Goal: Task Accomplishment & Management: Complete application form

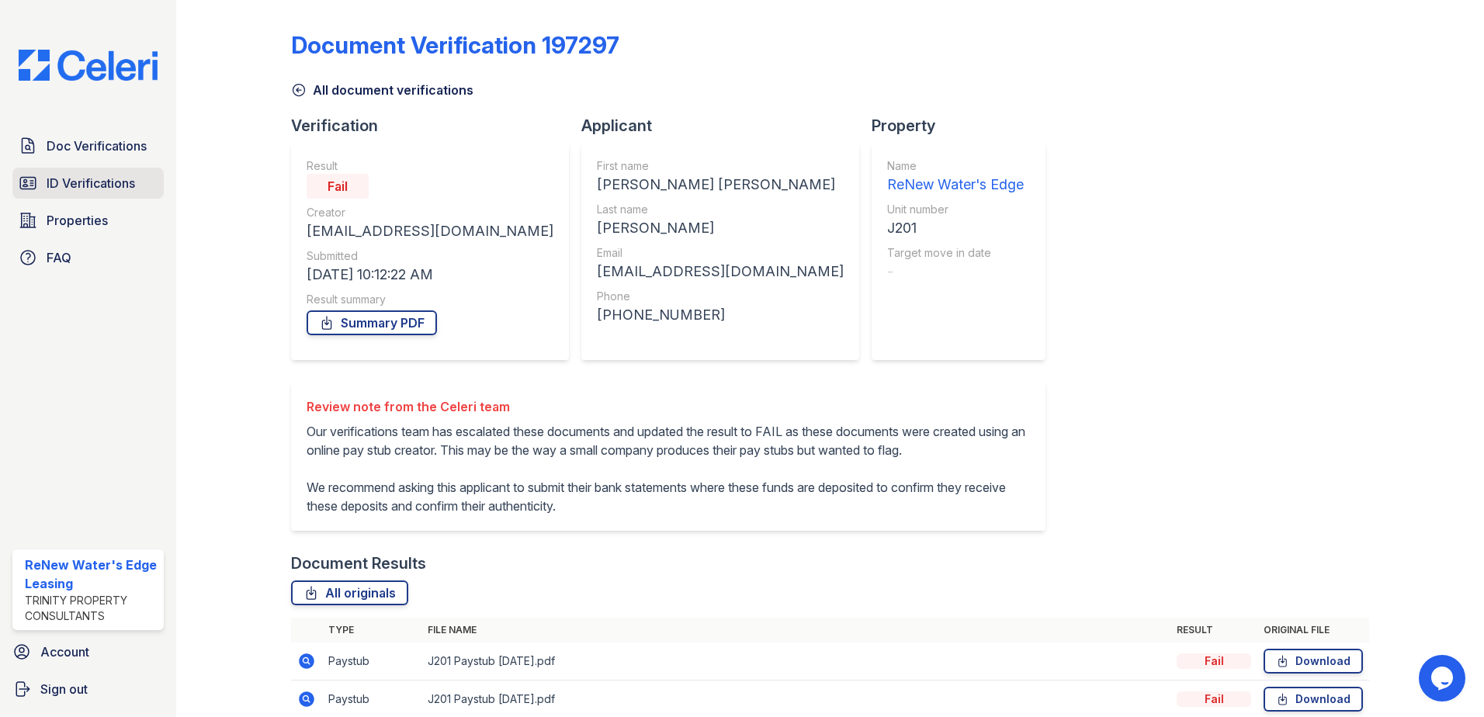
click at [77, 183] on span "ID Verifications" at bounding box center [91, 183] width 89 height 19
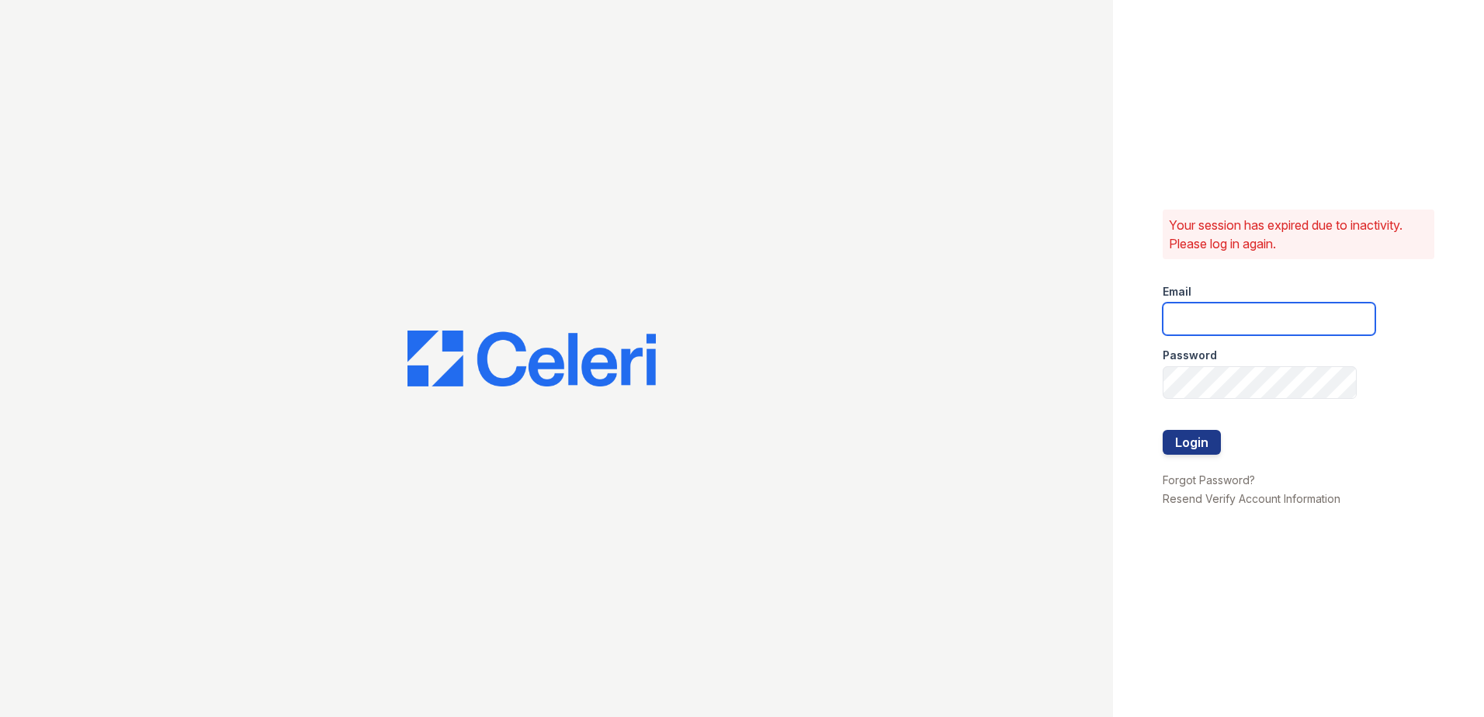
type input "renewwatersedge@trinity-pm.com"
click at [1185, 449] on button "Login" at bounding box center [1192, 442] width 58 height 25
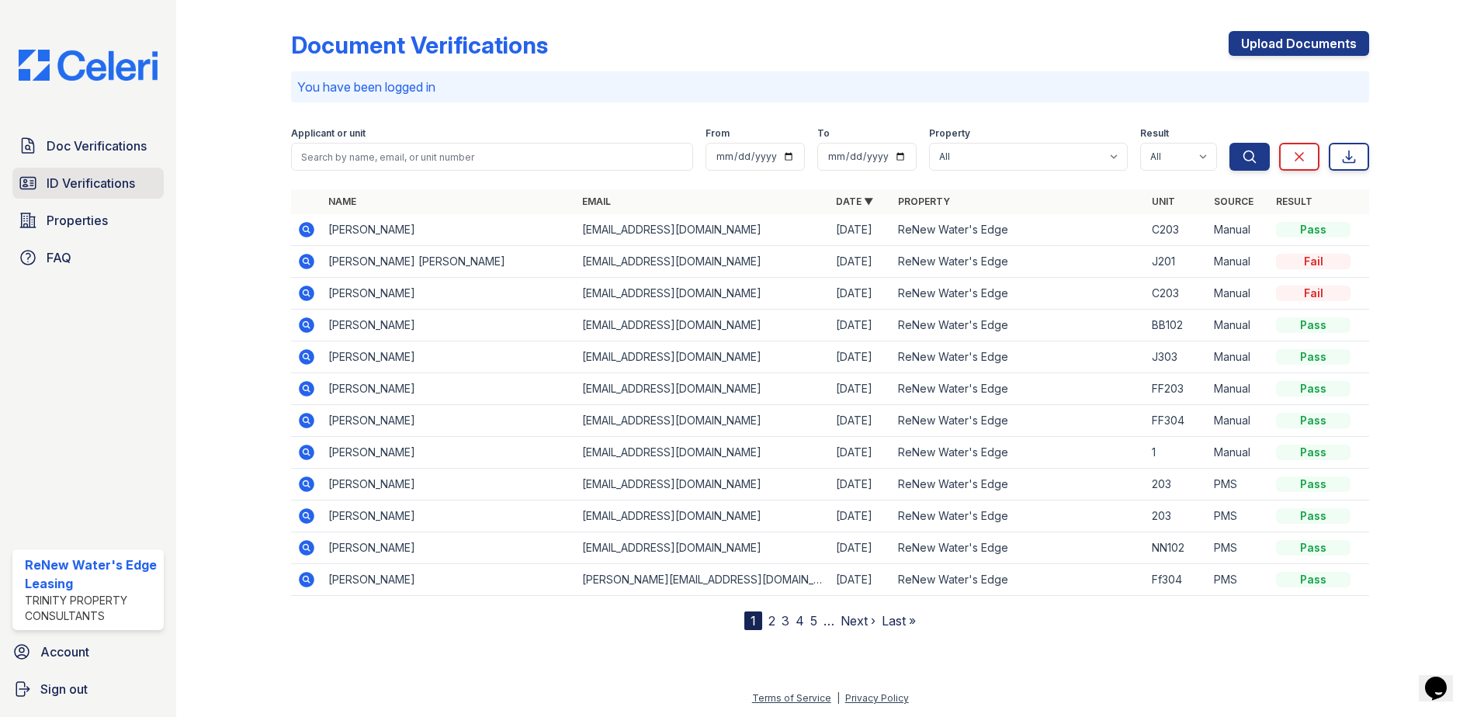
click at [53, 184] on span "ID Verifications" at bounding box center [91, 183] width 89 height 19
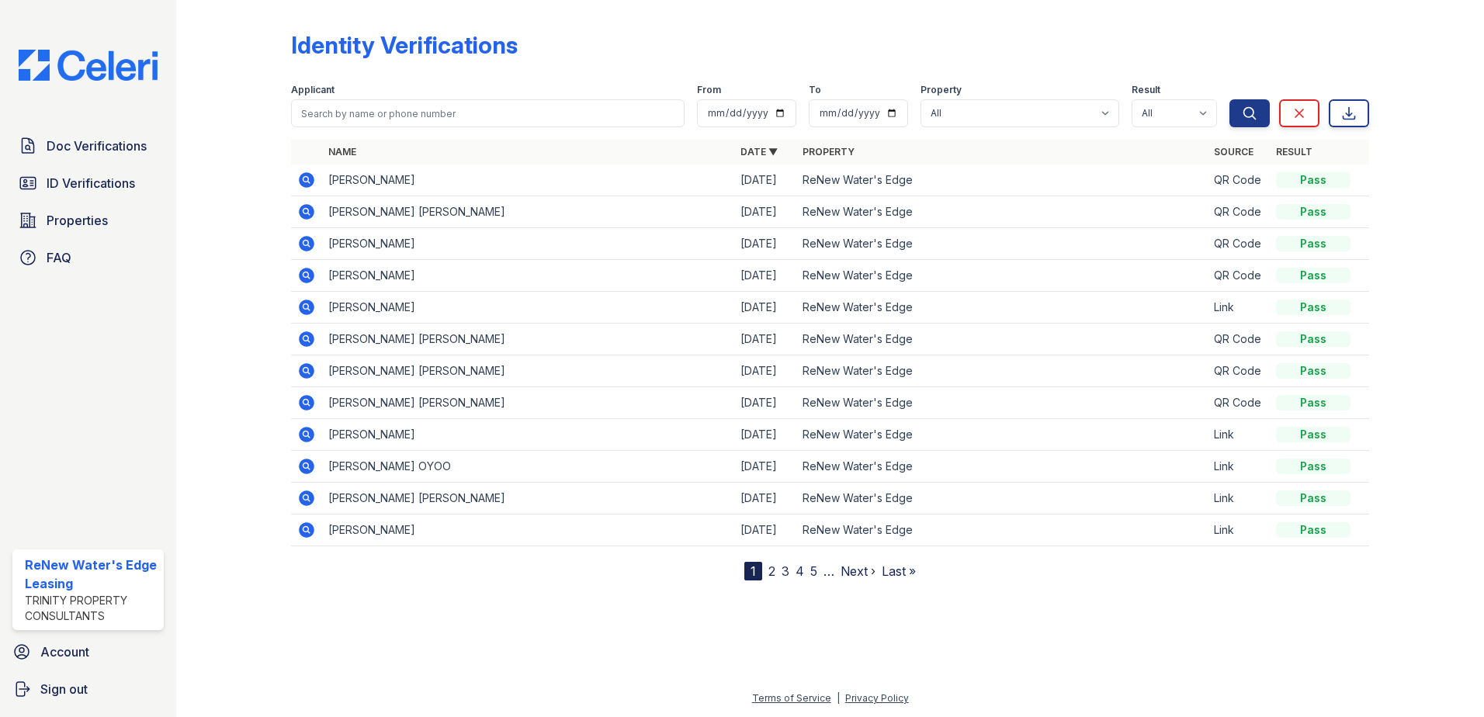
click at [307, 306] on icon at bounding box center [306, 306] width 4 height 4
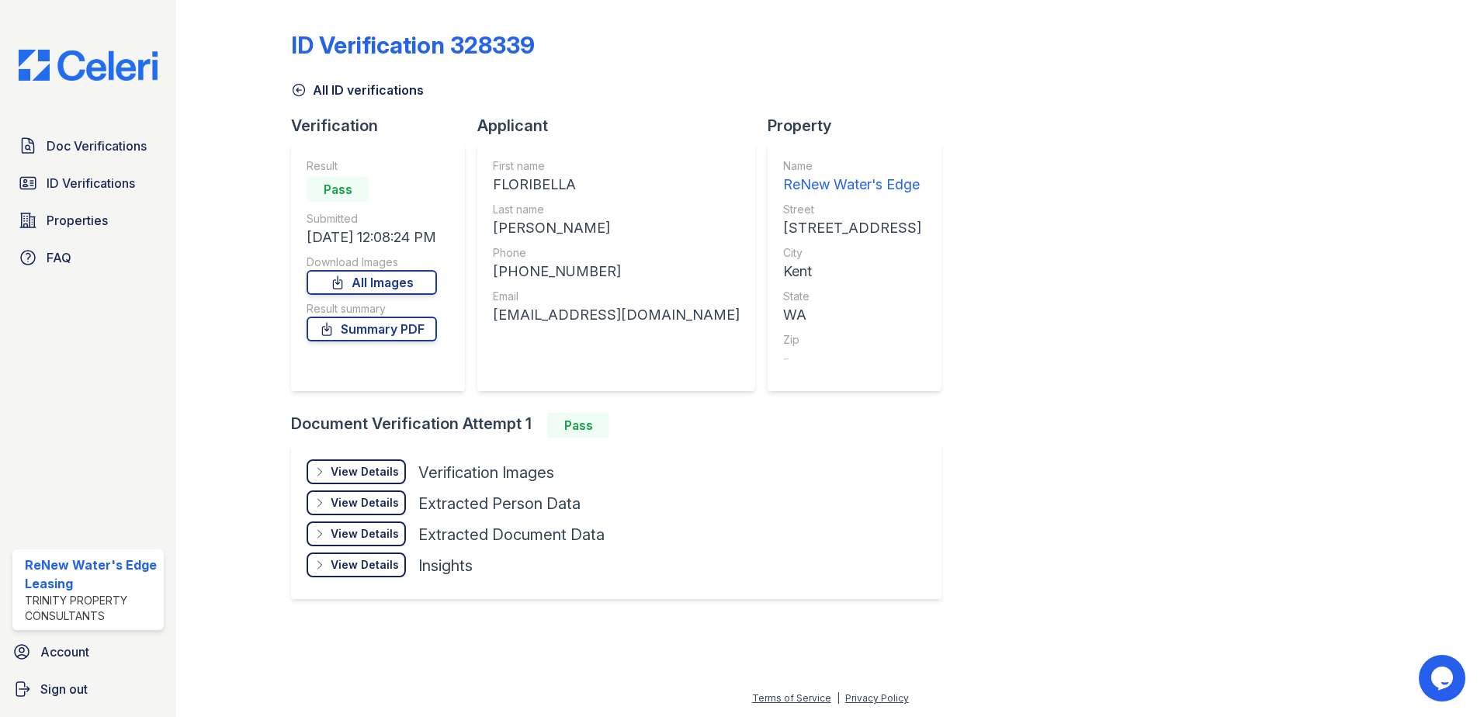
click at [326, 462] on div "View Details Details" at bounding box center [356, 472] width 99 height 25
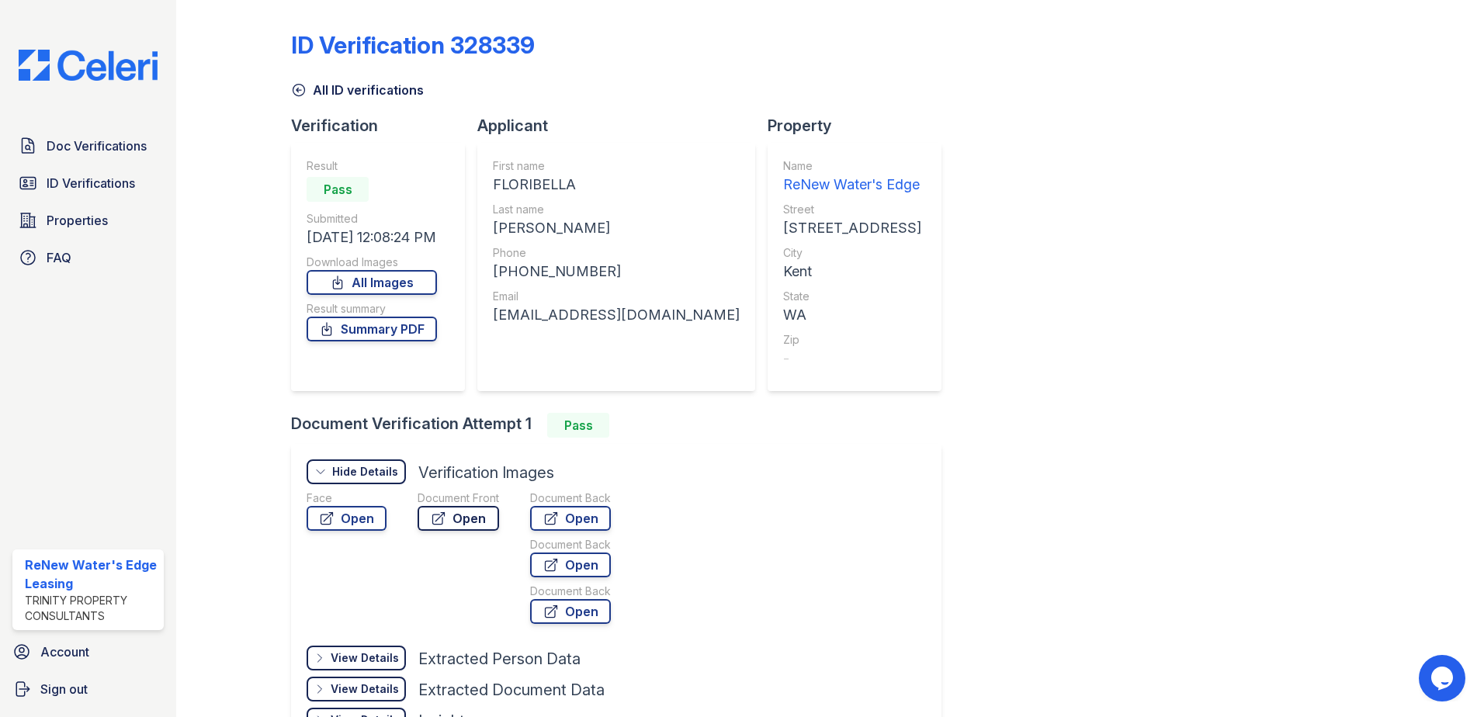
click at [444, 510] on link "Open" at bounding box center [459, 518] width 82 height 25
click at [75, 189] on span "ID Verifications" at bounding box center [91, 183] width 89 height 19
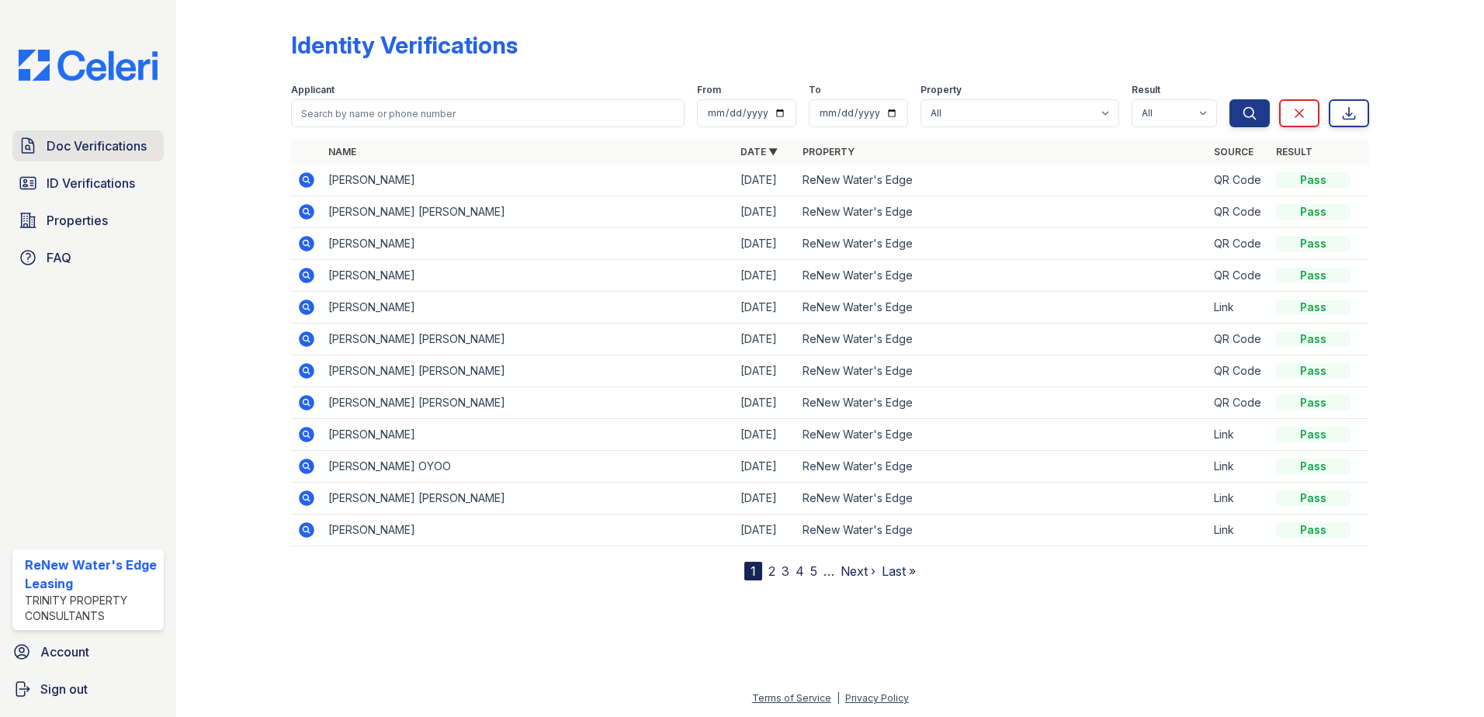
click at [85, 152] on span "Doc Verifications" at bounding box center [97, 146] width 100 height 19
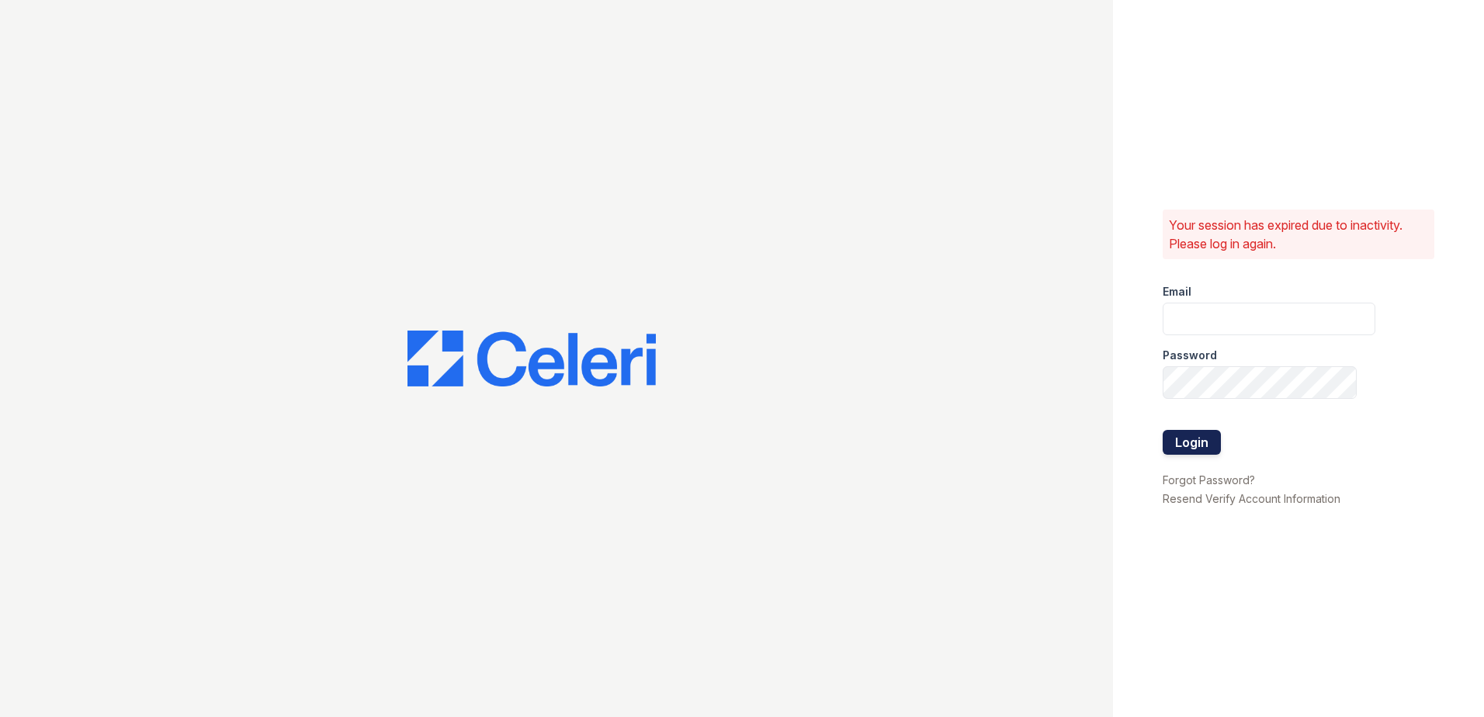
type input "renewwatersedge@trinity-pm.com"
click at [1192, 444] on button "Login" at bounding box center [1192, 442] width 58 height 25
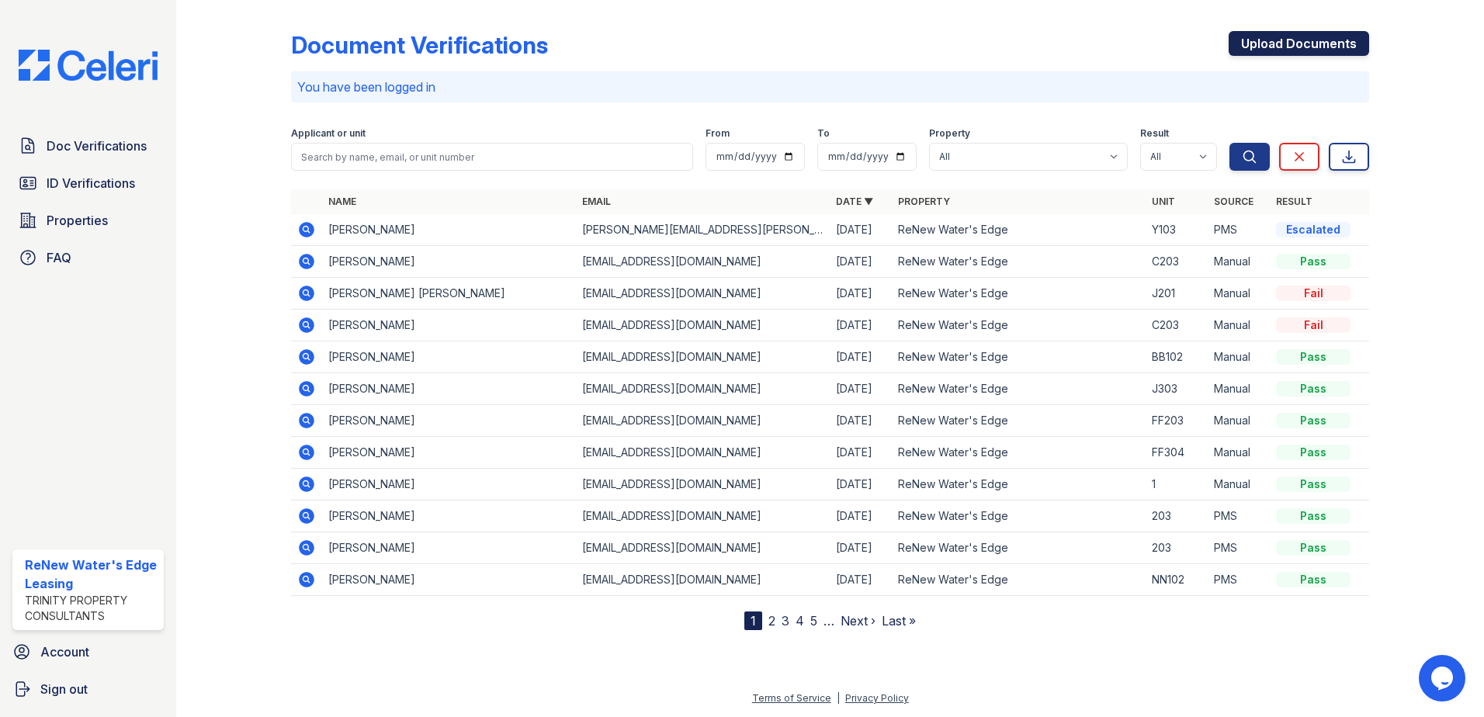
click at [1316, 48] on link "Upload Documents" at bounding box center [1299, 43] width 141 height 25
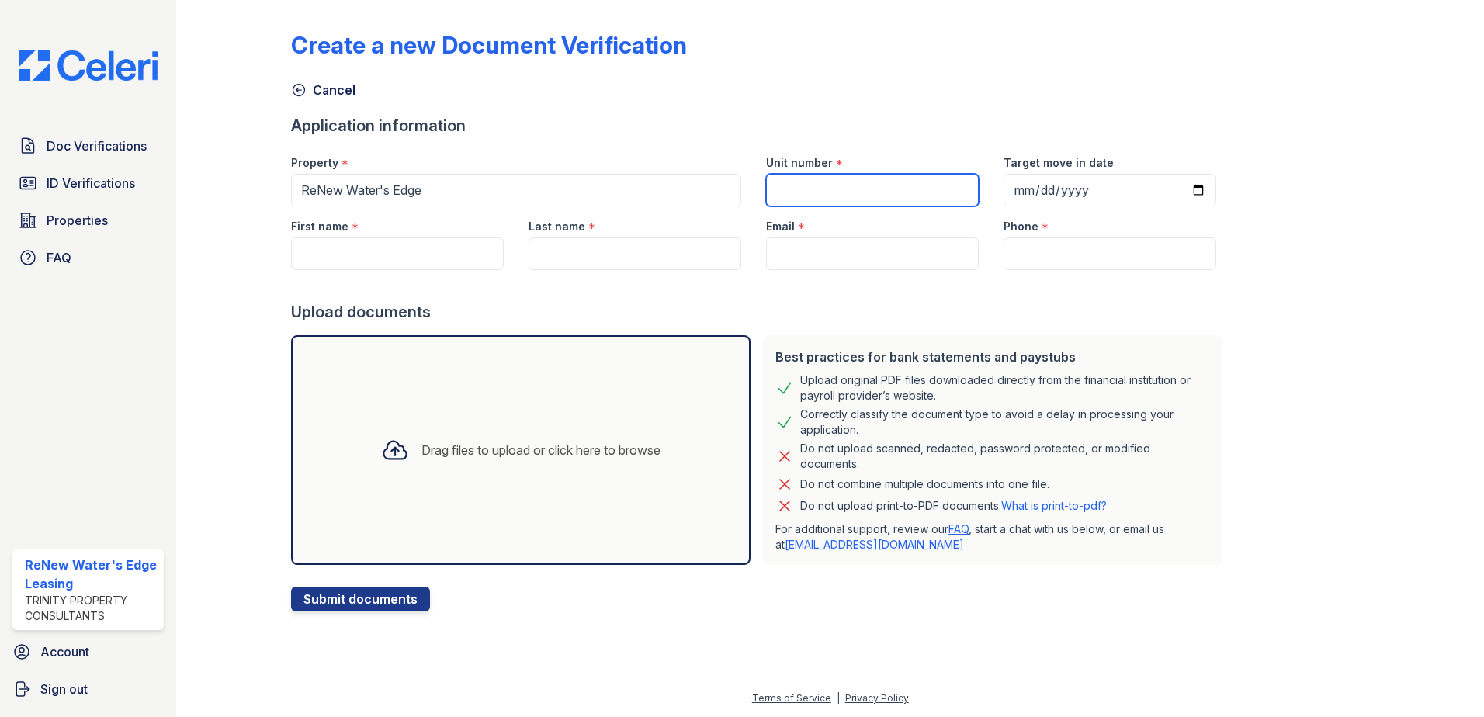
click at [794, 191] on input "Unit number" at bounding box center [872, 190] width 213 height 33
type input "T103"
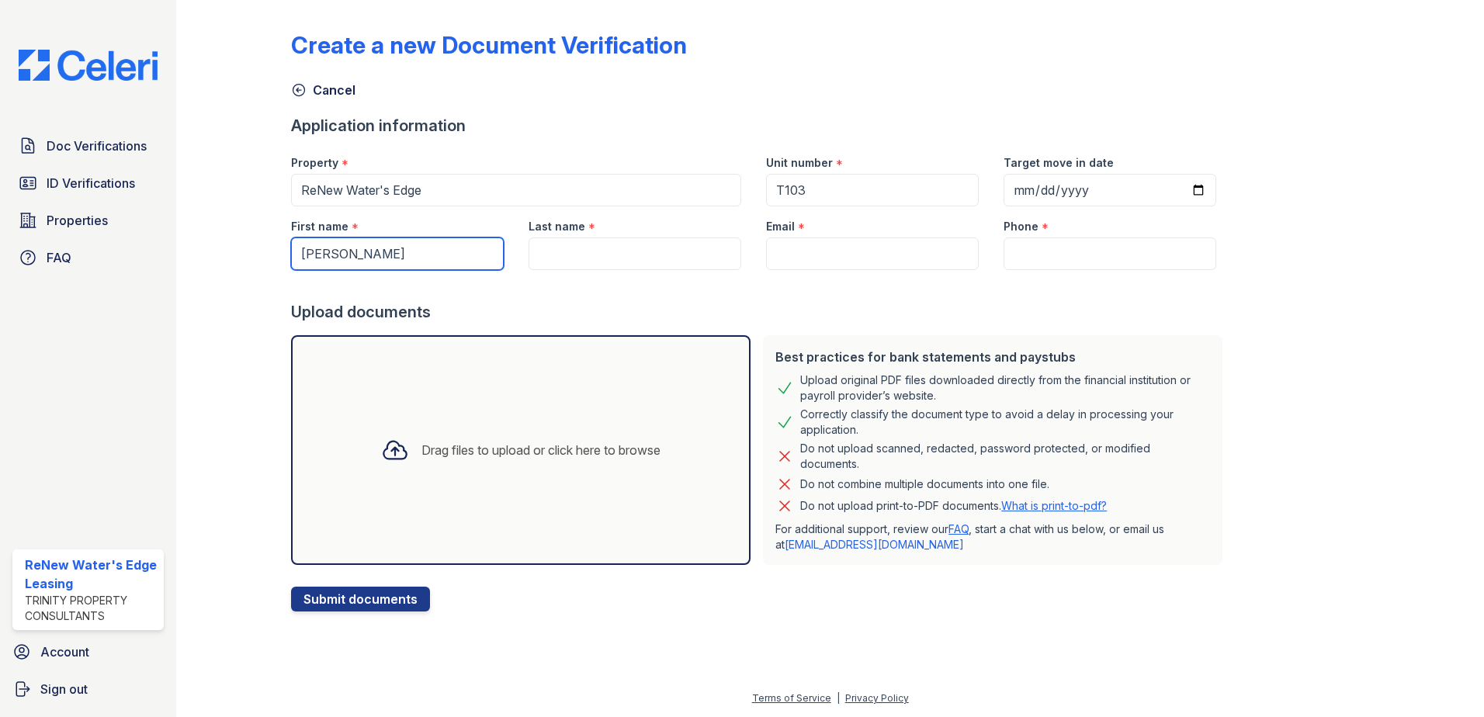
type input "Taylor"
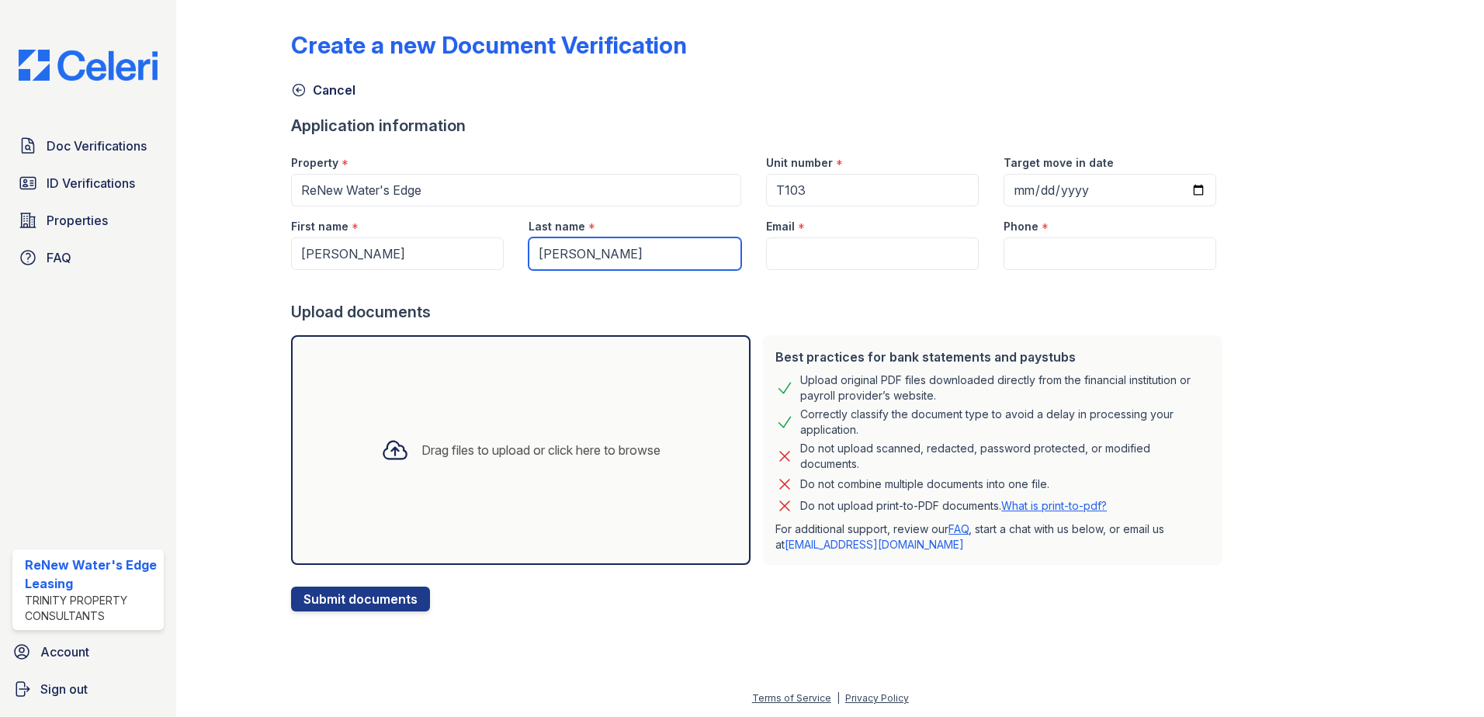
type input "Barrans"
click at [811, 256] on input "Email" at bounding box center [872, 254] width 213 height 33
type input "[EMAIL_ADDRESS][DOMAIN_NAME]"
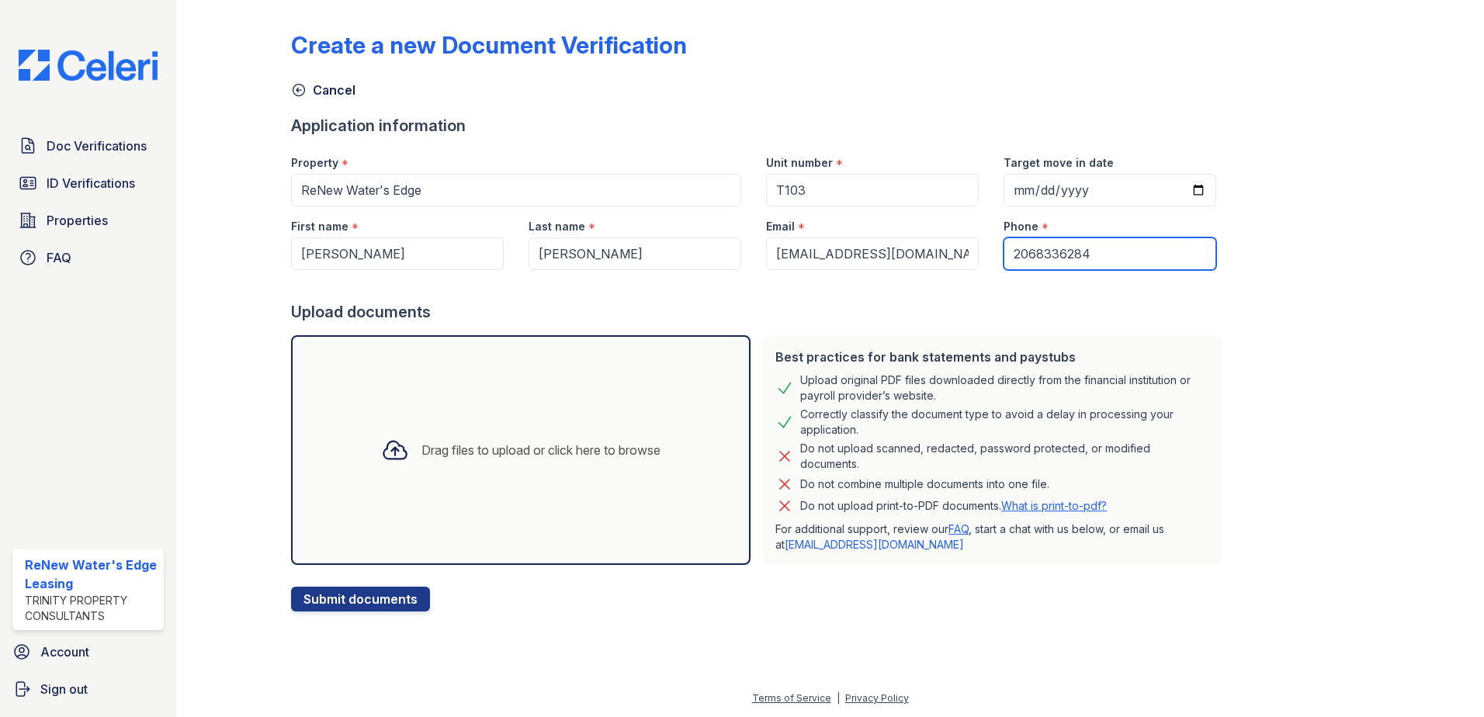
type input "2068336284"
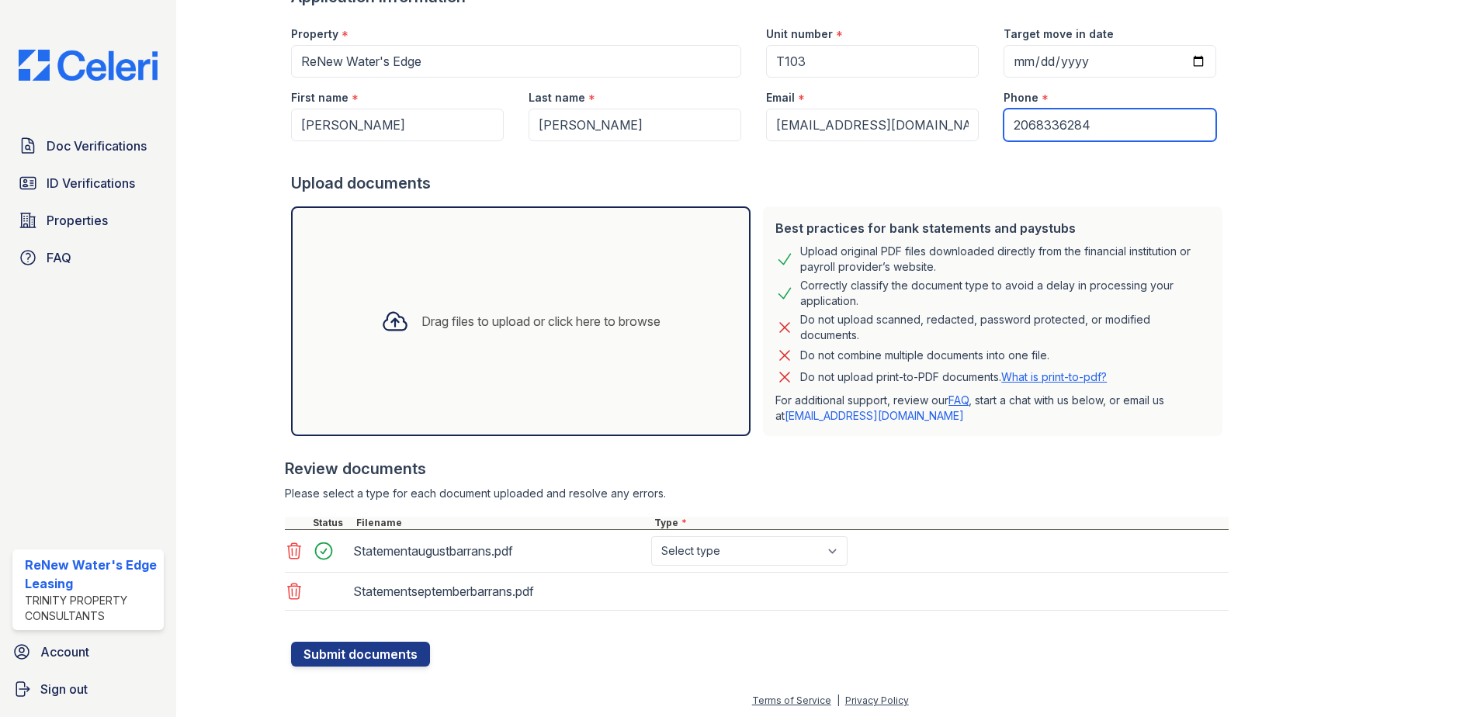
scroll to position [131, 0]
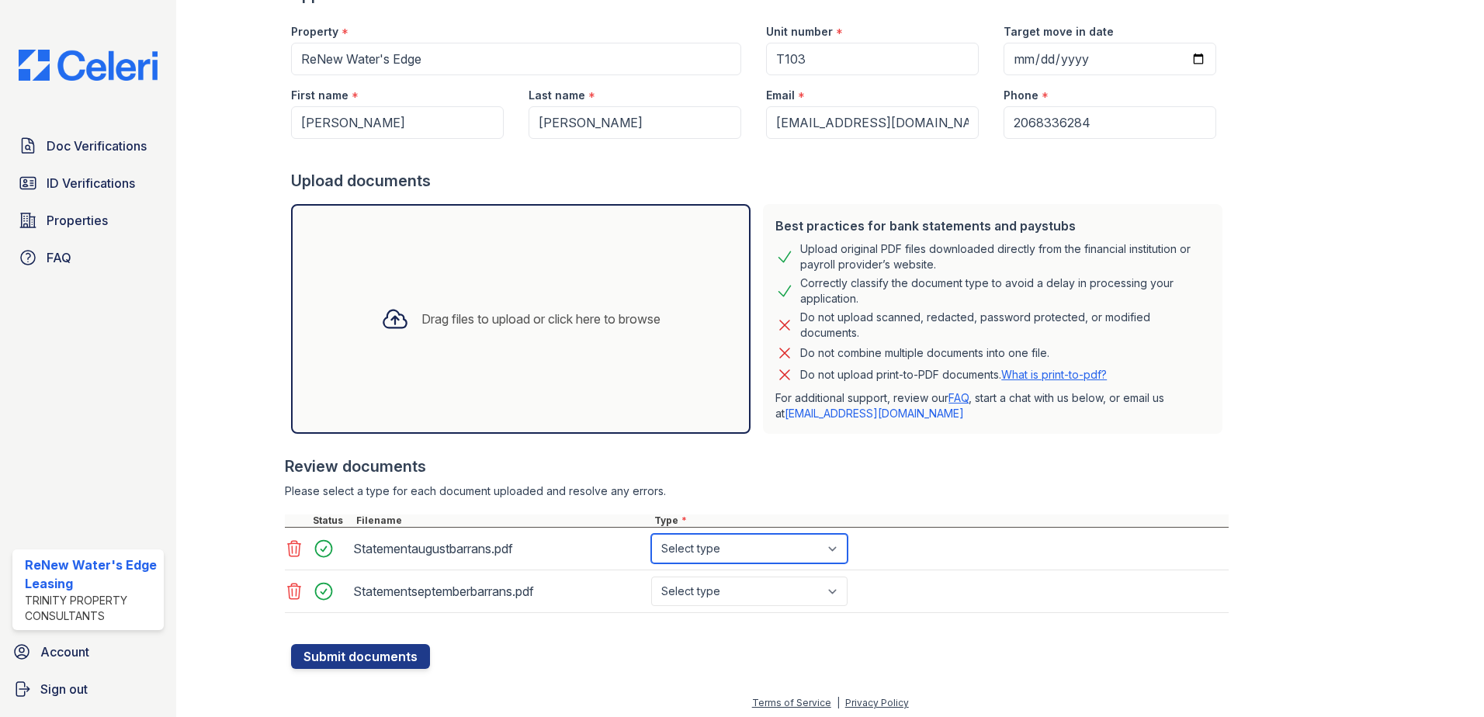
click at [836, 550] on select "Select type Paystub Bank Statement Offer Letter Tax Documents Benefit Award Let…" at bounding box center [749, 549] width 196 height 30
select select "bank_statement"
click at [651, 534] on select "Select type Paystub Bank Statement Offer Letter Tax Documents Benefit Award Let…" at bounding box center [749, 549] width 196 height 30
click at [759, 585] on select "Select type Paystub Bank Statement Offer Letter Tax Documents Benefit Award Let…" at bounding box center [749, 592] width 196 height 30
select select "bank_statement"
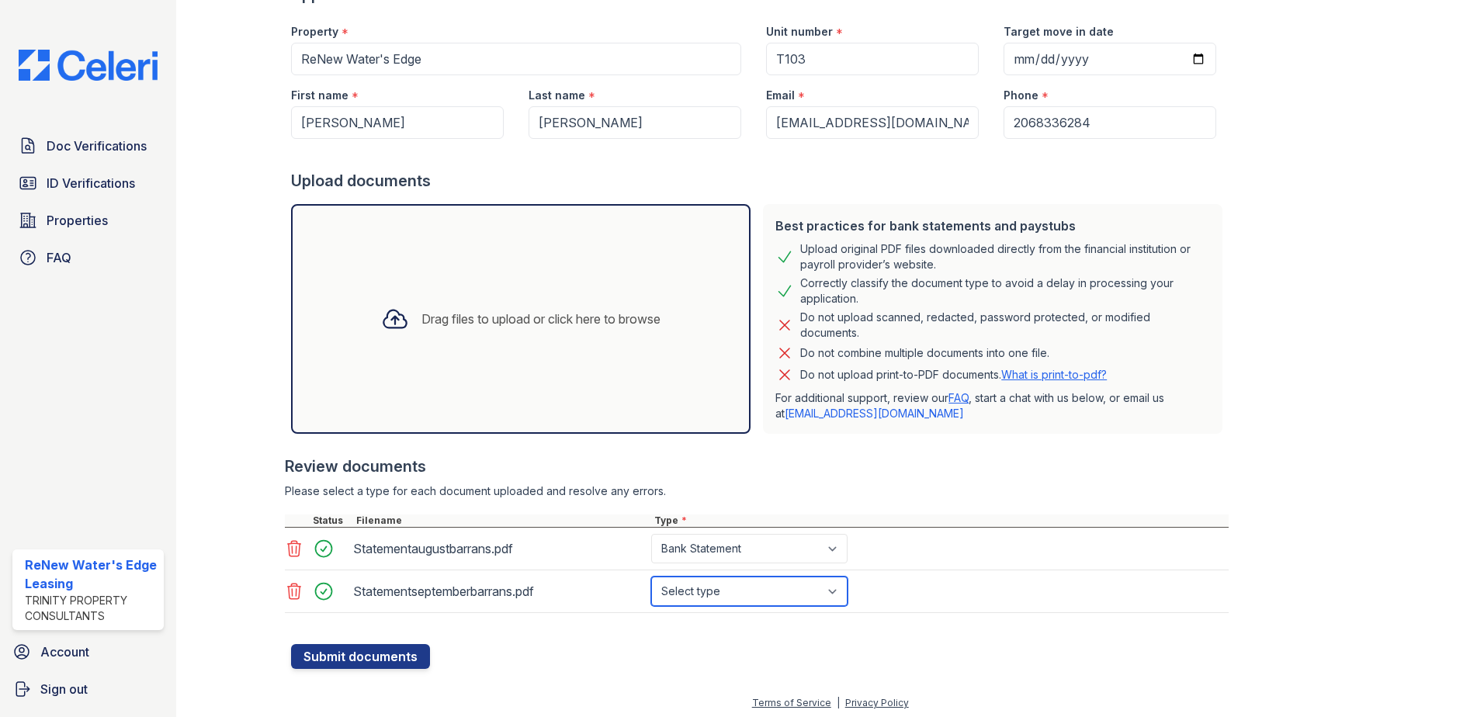
click at [651, 577] on select "Select type Paystub Bank Statement Offer Letter Tax Documents Benefit Award Let…" at bounding box center [749, 592] width 196 height 30
click at [366, 651] on button "Submit documents" at bounding box center [360, 656] width 139 height 25
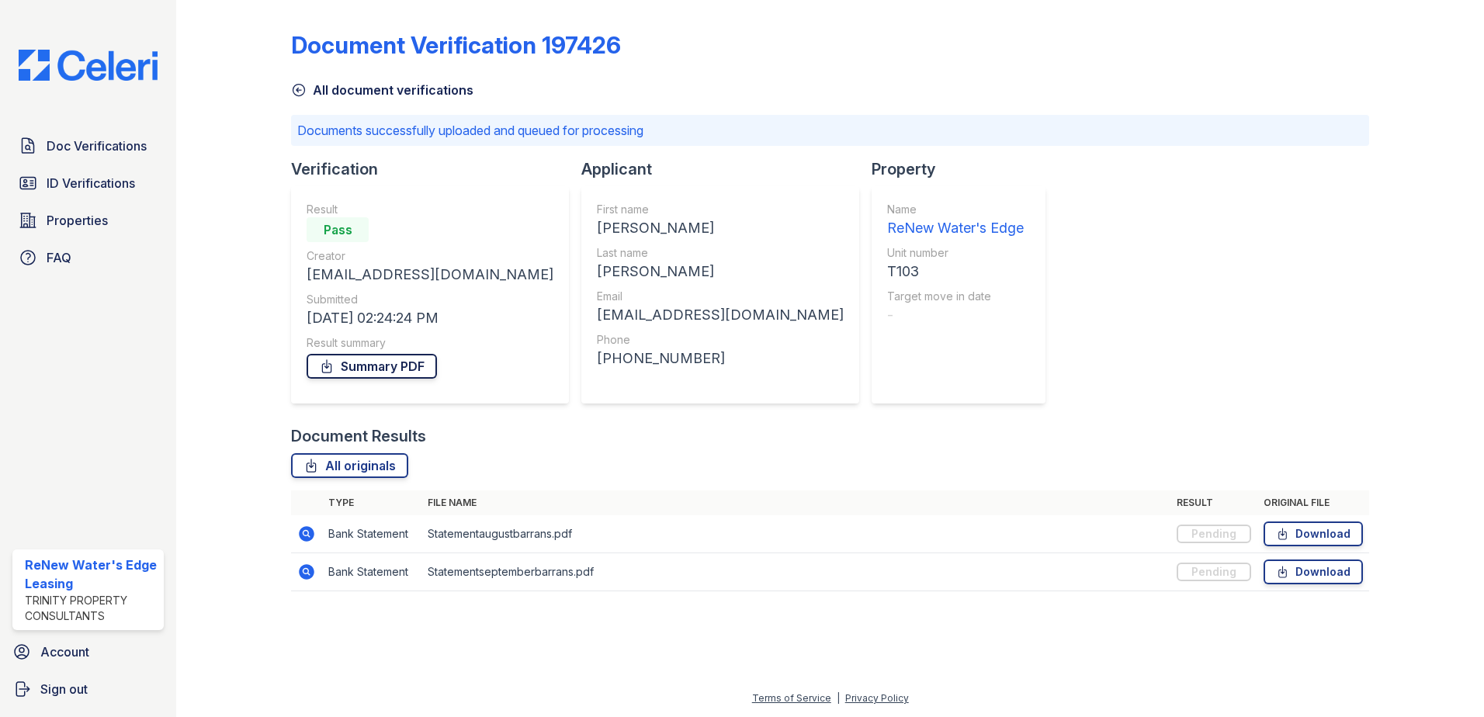
click at [379, 368] on link "Summary PDF" at bounding box center [372, 366] width 130 height 25
click at [783, 66] on div "Document Verification 197426" at bounding box center [830, 51] width 1078 height 40
click at [59, 186] on span "ID Verifications" at bounding box center [91, 183] width 89 height 19
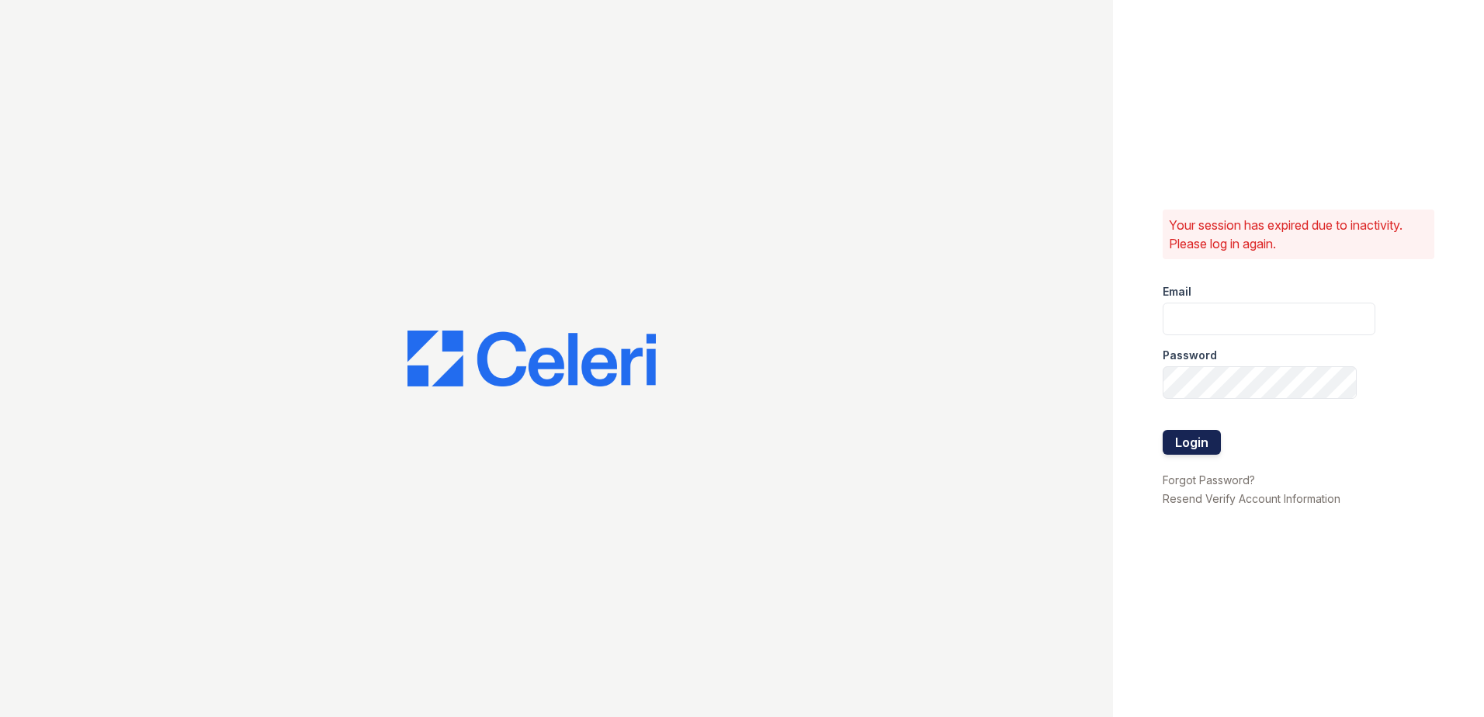
type input "renewwatersedge@trinity-pm.com"
click at [1179, 445] on button "Login" at bounding box center [1192, 442] width 58 height 25
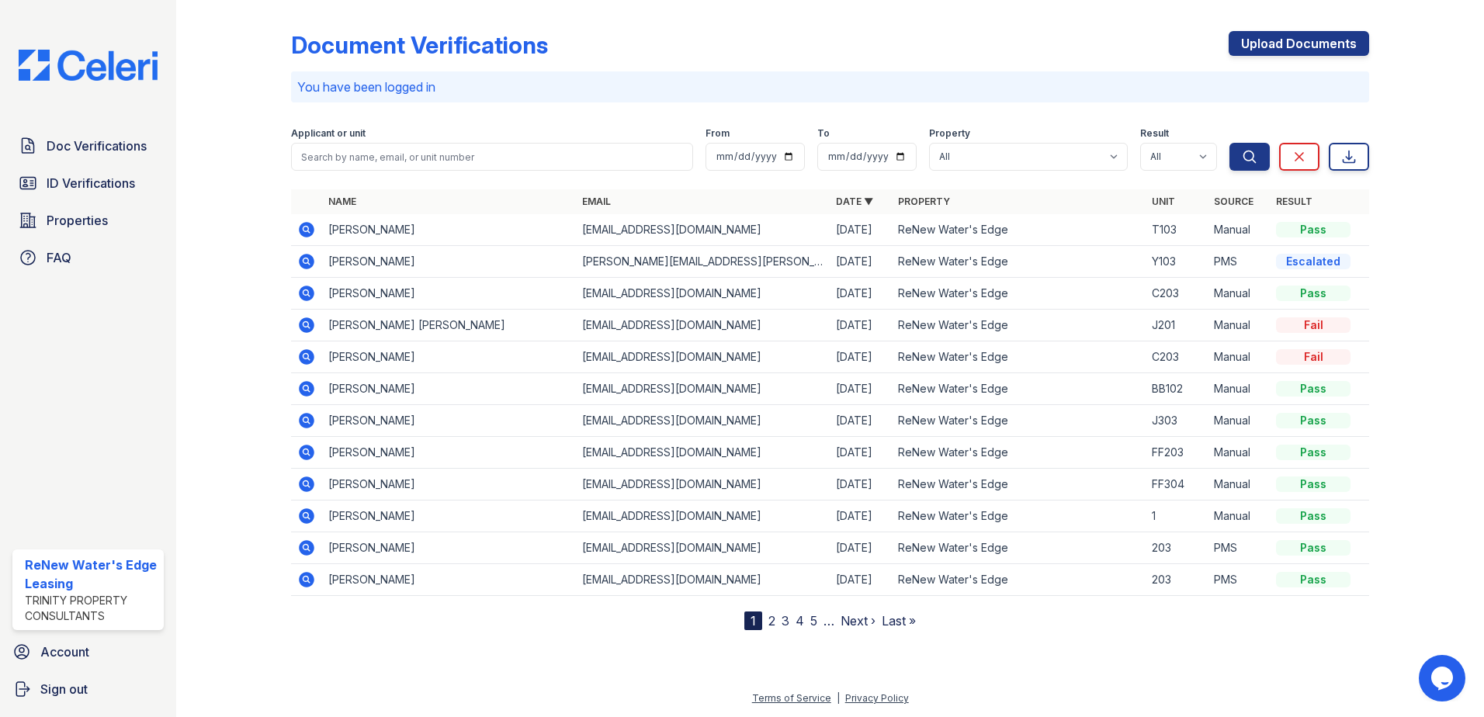
click at [305, 258] on icon at bounding box center [306, 261] width 19 height 19
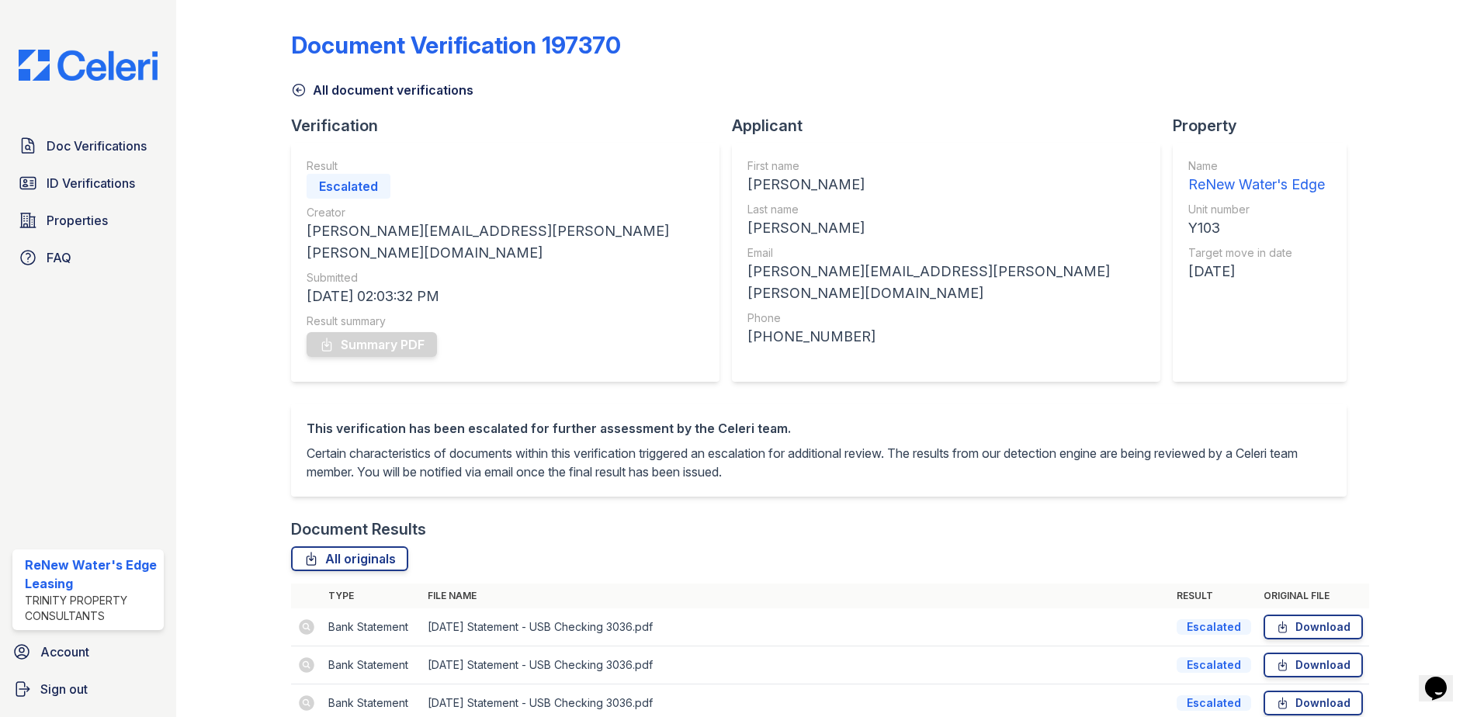
click at [304, 88] on icon at bounding box center [299, 91] width 12 height 12
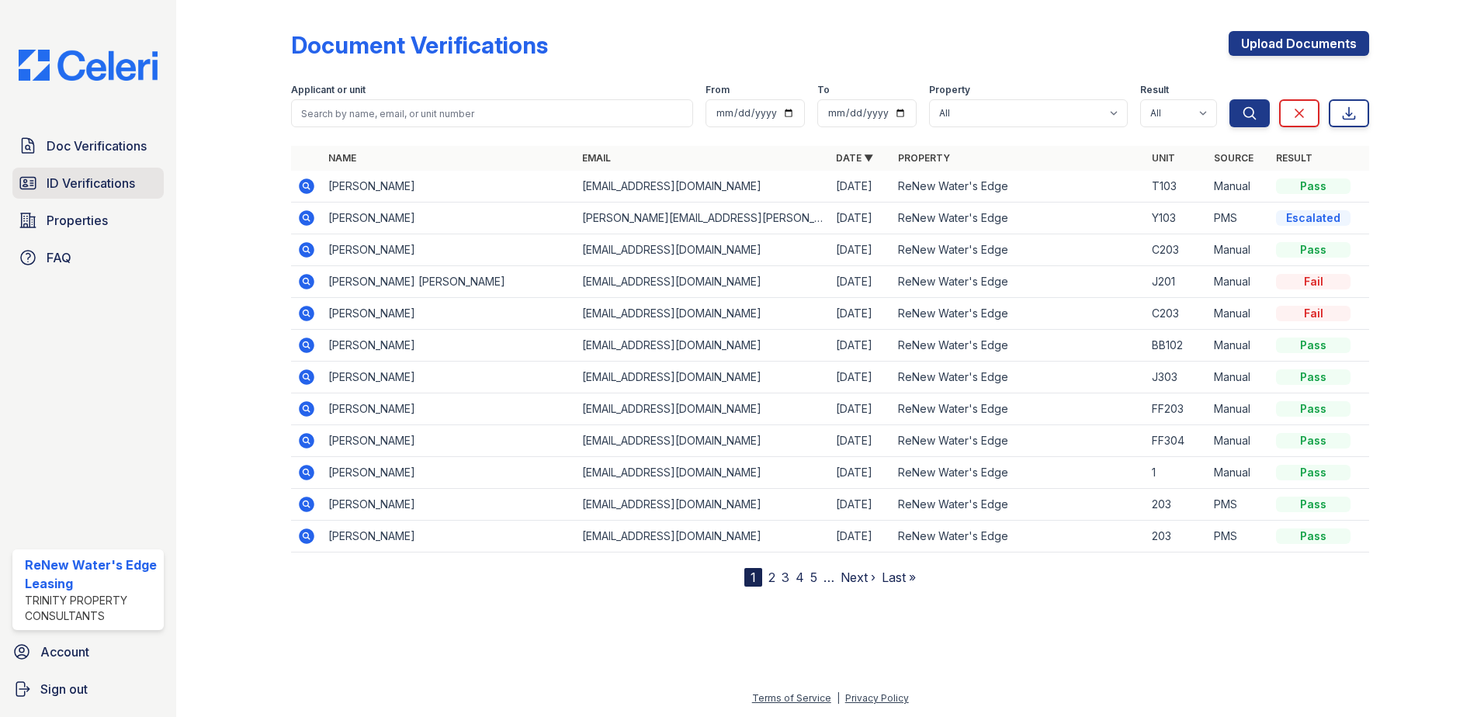
click at [88, 184] on span "ID Verifications" at bounding box center [91, 183] width 89 height 19
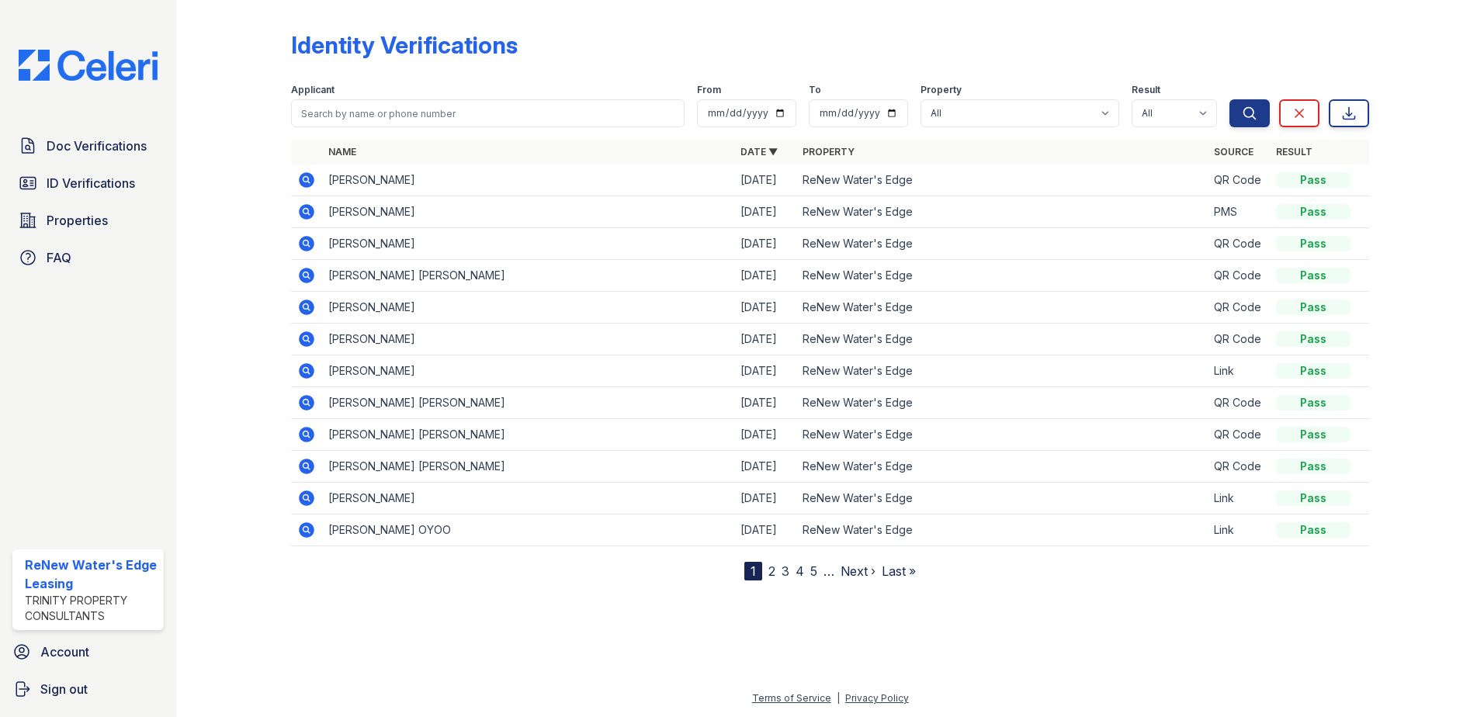
click at [306, 180] on icon at bounding box center [306, 179] width 4 height 4
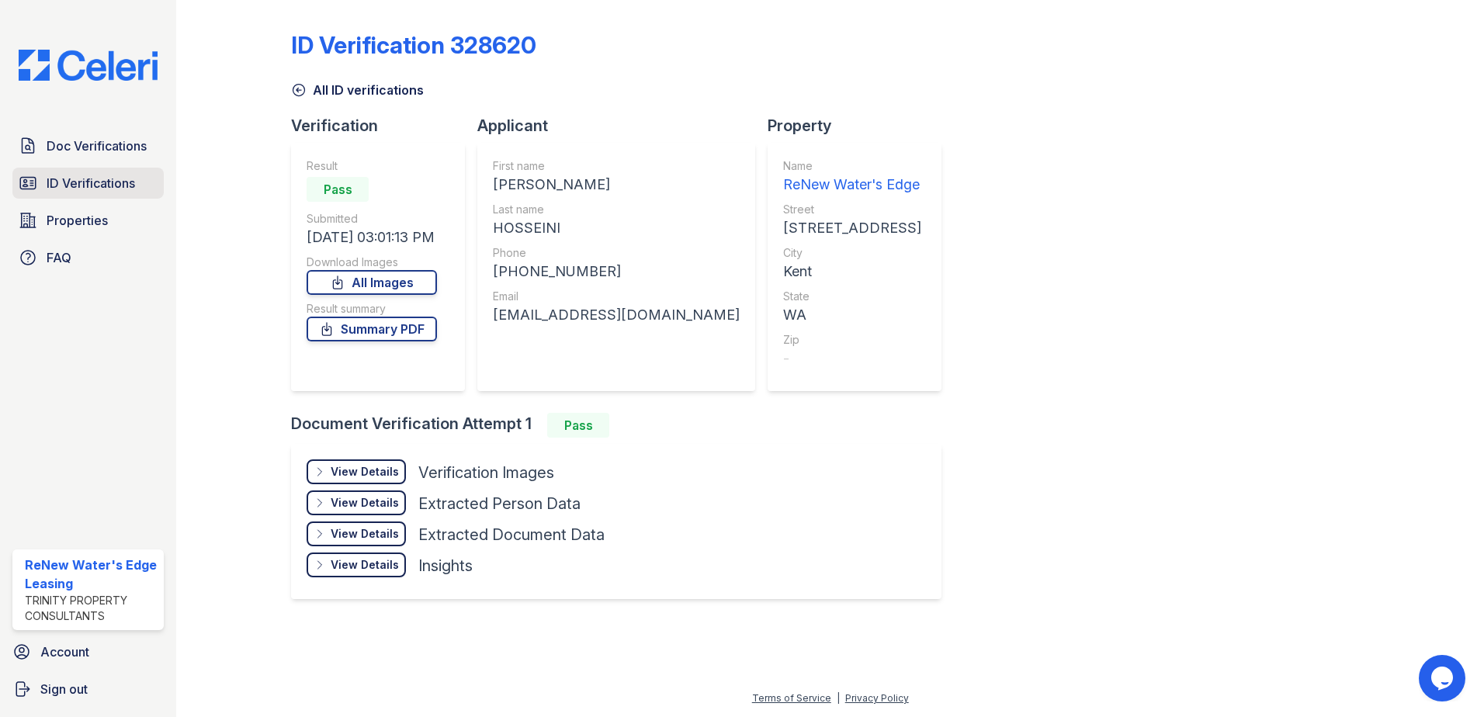
click at [102, 196] on link "ID Verifications" at bounding box center [87, 183] width 151 height 31
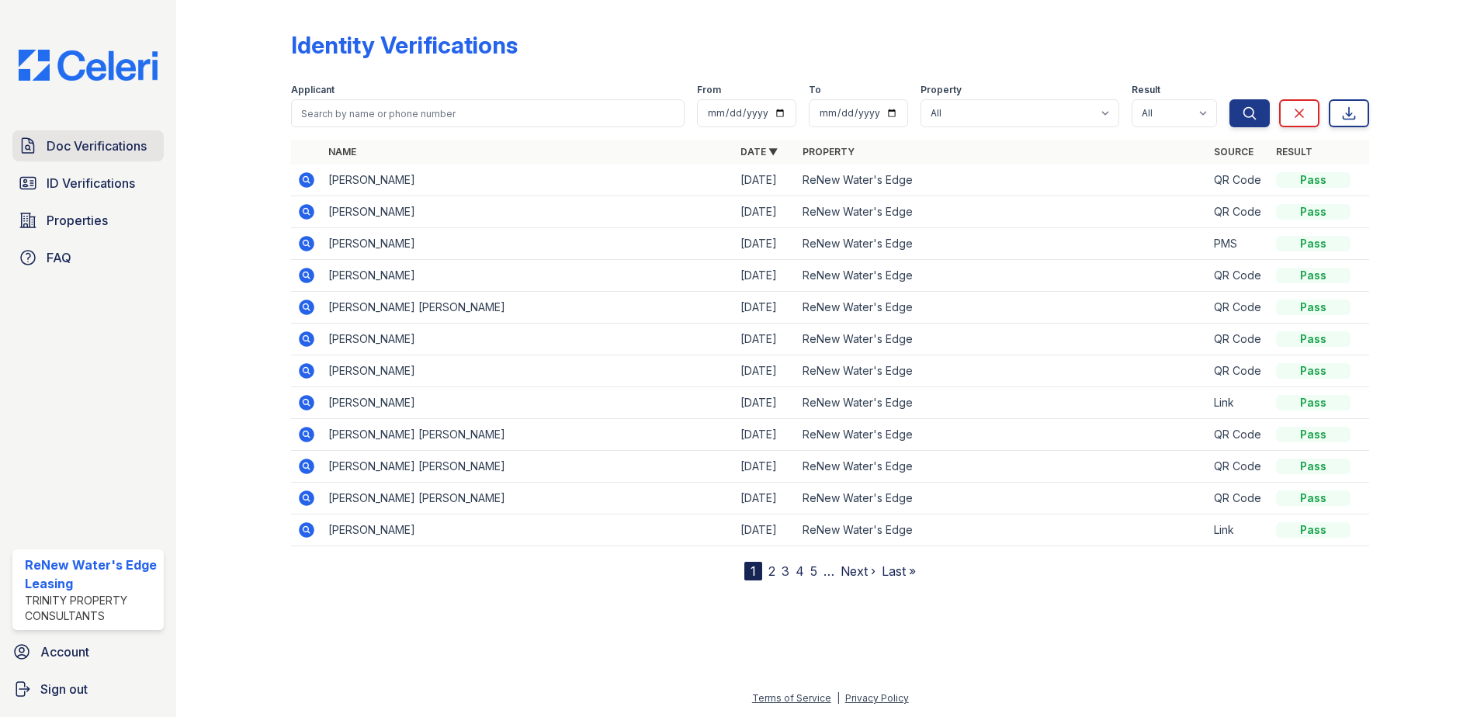
click at [82, 145] on span "Doc Verifications" at bounding box center [97, 146] width 100 height 19
